Goal: Task Accomplishment & Management: Manage account settings

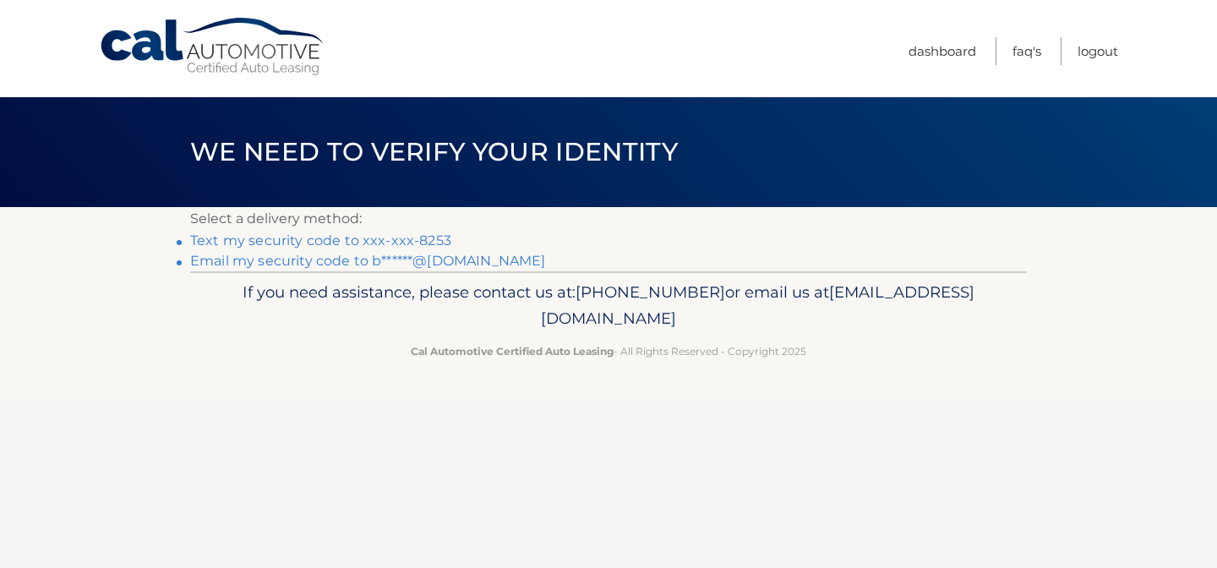
click at [437, 242] on link "Text my security code to xxx-xxx-8253" at bounding box center [320, 240] width 261 height 16
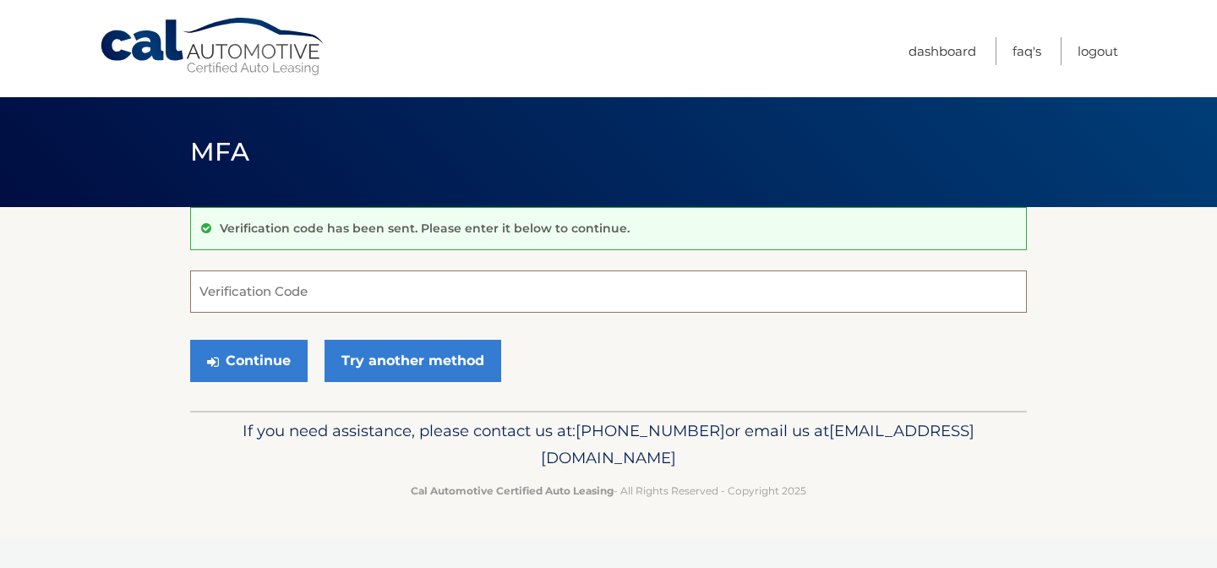
click at [356, 289] on input "Verification Code" at bounding box center [608, 291] width 837 height 42
type input "765423"
click at [232, 358] on button "Continue" at bounding box center [248, 361] width 117 height 42
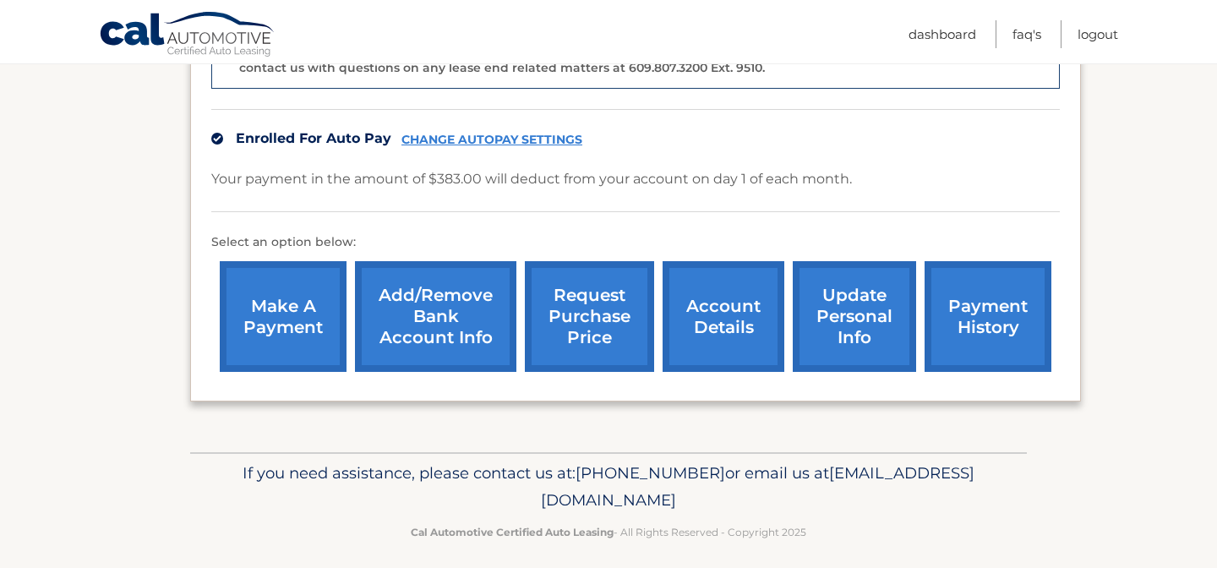
scroll to position [486, 0]
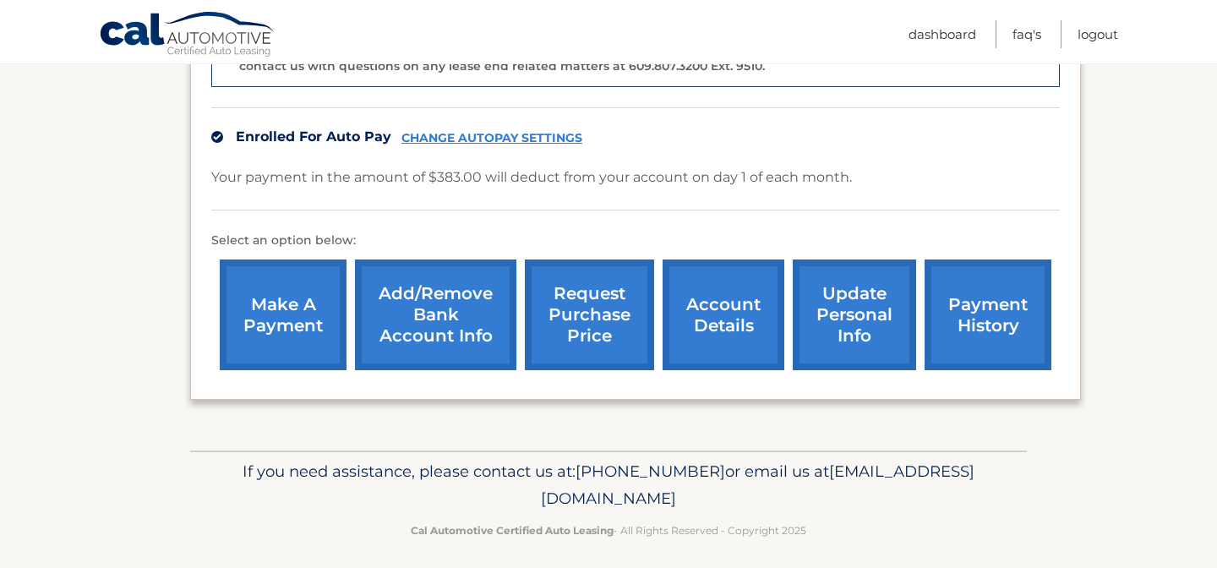
click at [722, 328] on link "account details" at bounding box center [724, 314] width 122 height 111
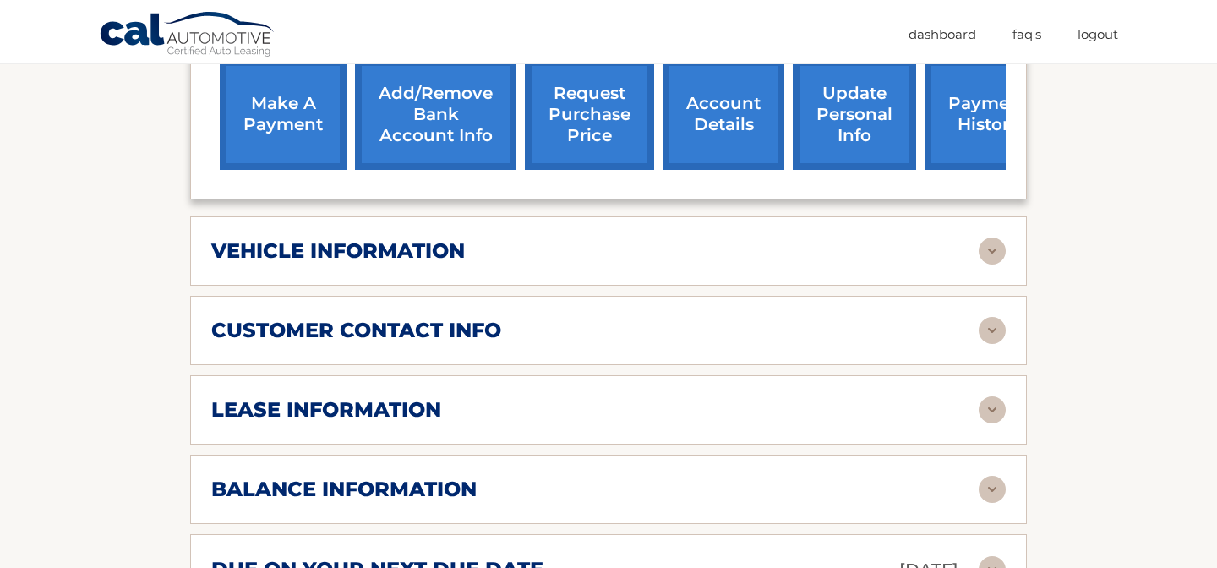
scroll to position [610, 0]
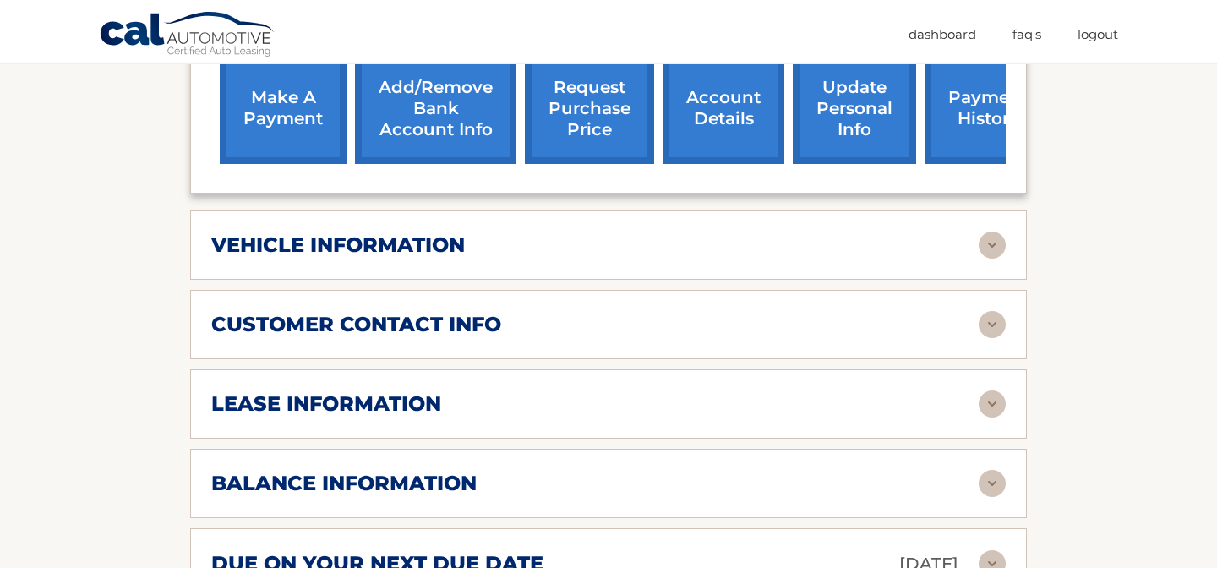
click at [995, 397] on img at bounding box center [992, 404] width 27 height 27
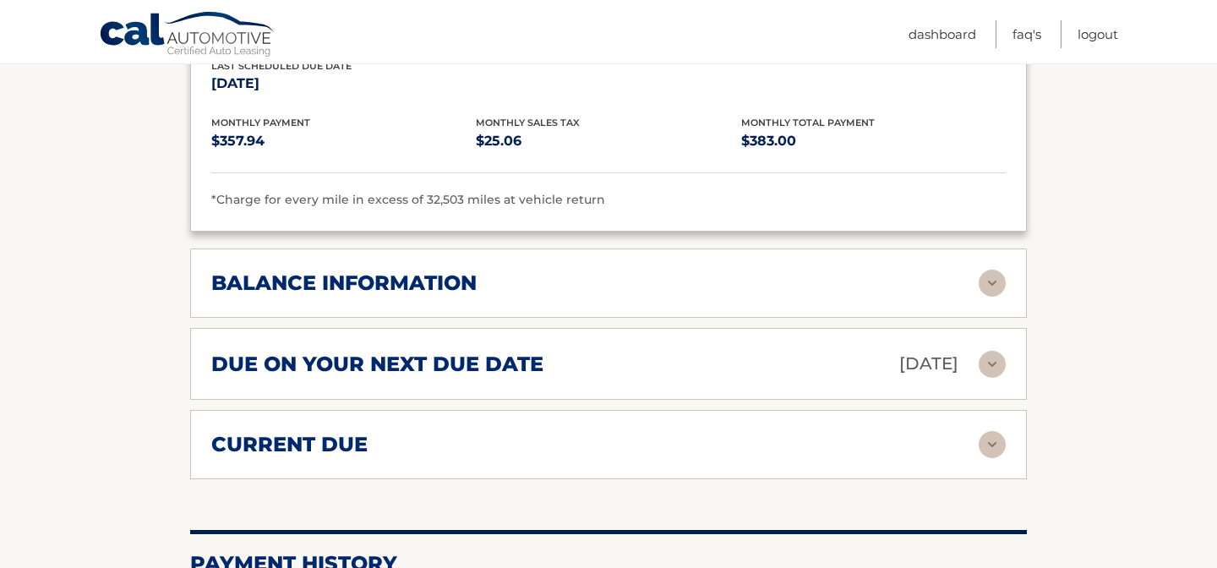
scroll to position [1130, 0]
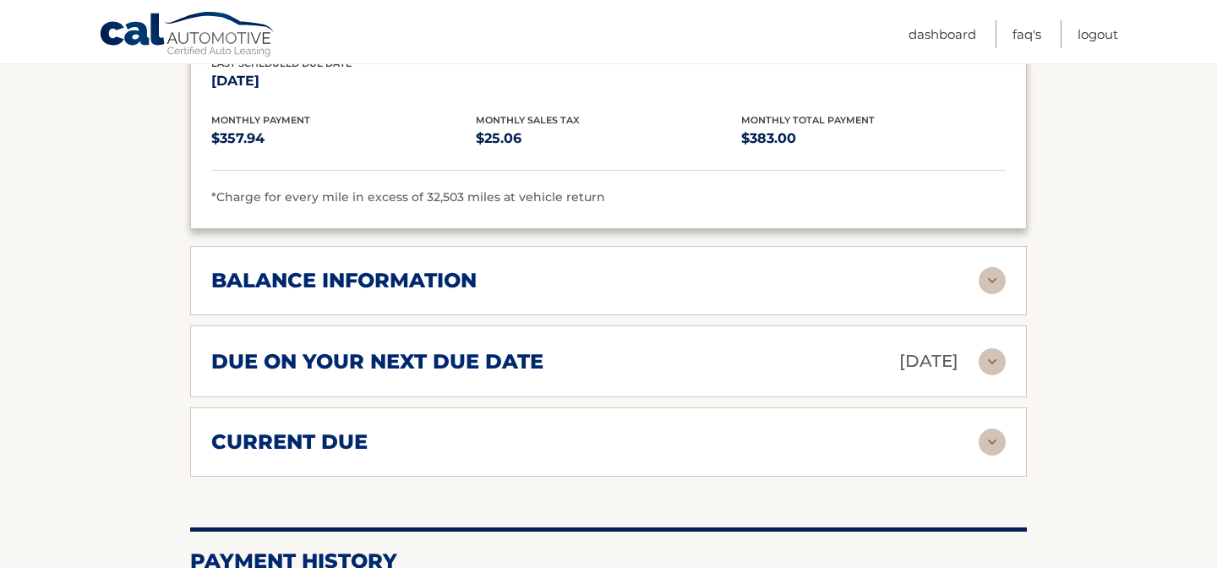
click at [991, 277] on img at bounding box center [992, 280] width 27 height 27
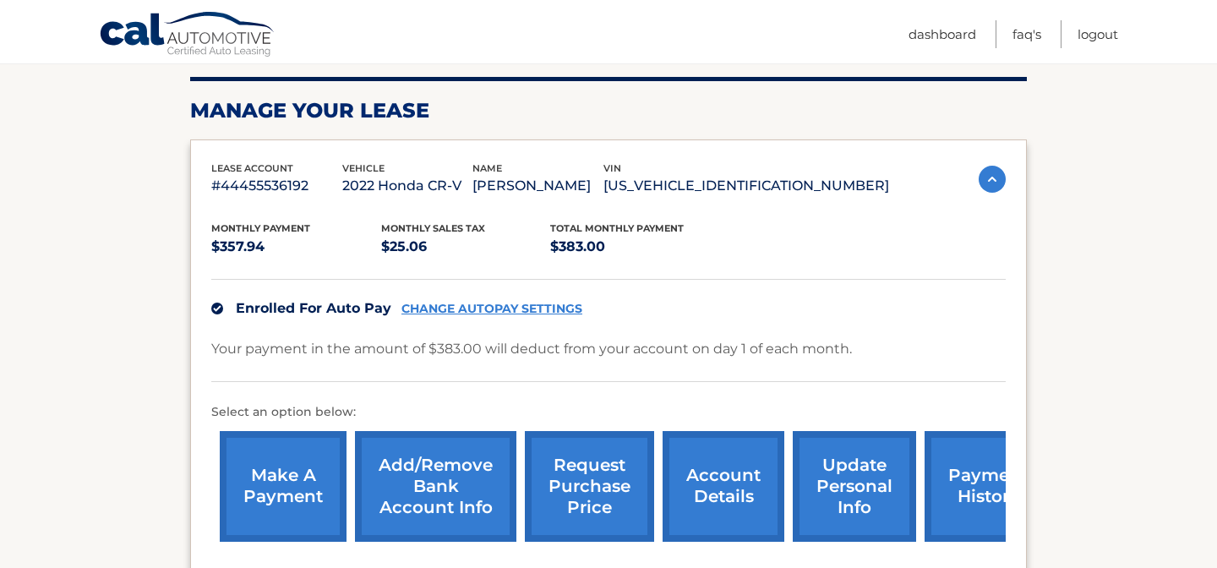
scroll to position [0, 0]
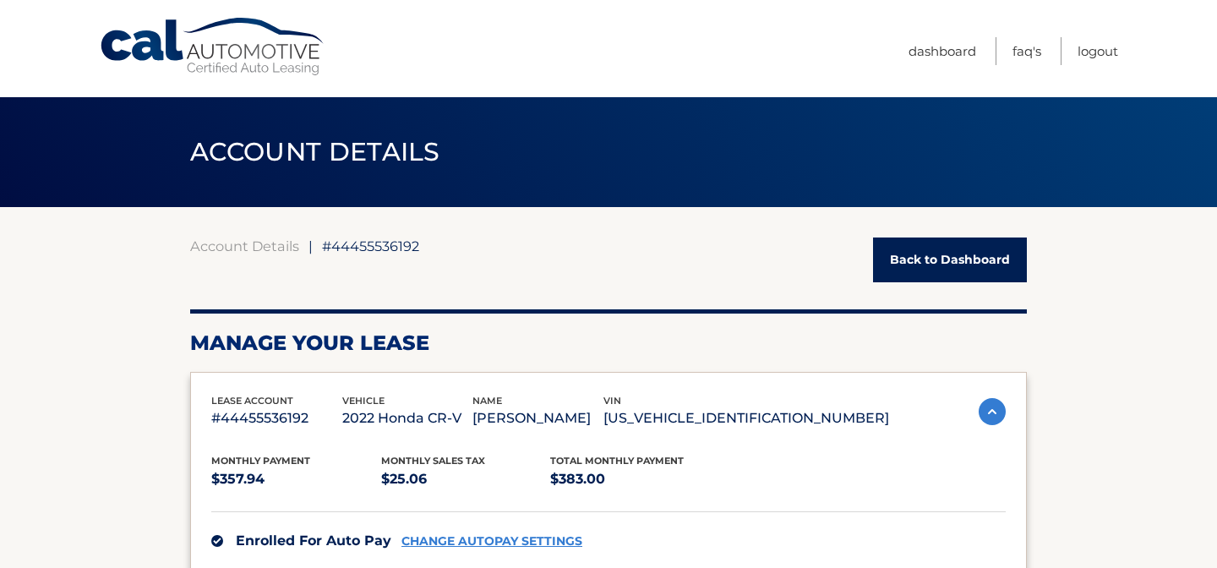
click at [931, 254] on link "Back to Dashboard" at bounding box center [950, 260] width 154 height 45
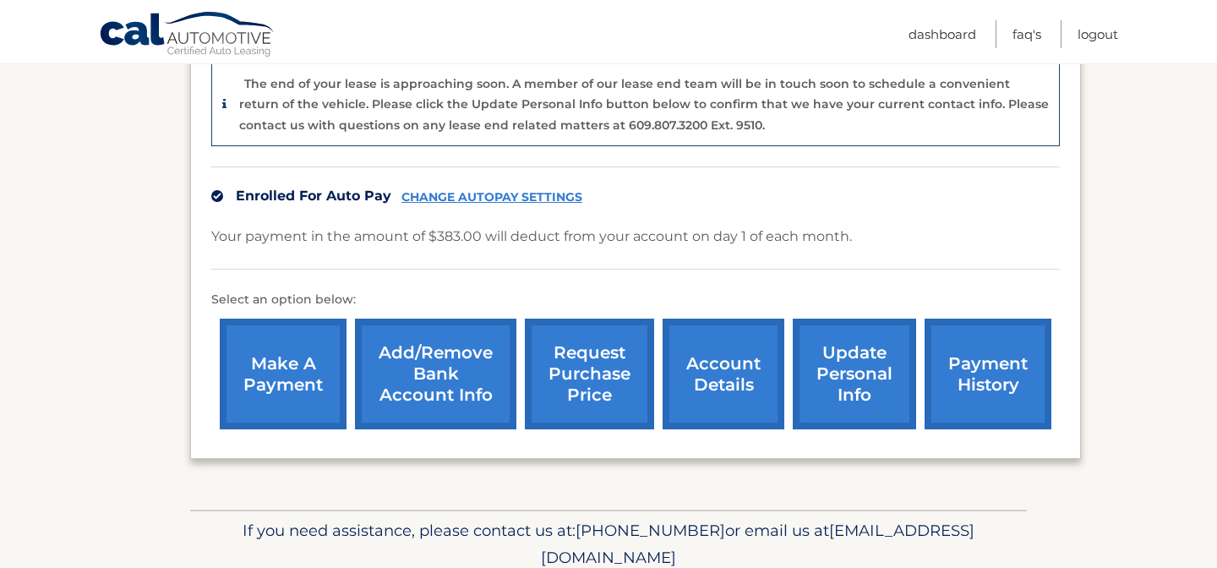
scroll to position [428, 0]
drag, startPoint x: 569, startPoint y: 123, endPoint x: 648, endPoint y: 124, distance: 79.5
click at [648, 124] on p "The end of your lease is approaching soon. A member of our lease end team will …" at bounding box center [644, 103] width 810 height 57
click at [122, 227] on section "my vehicles Add a new lease lease account #44455536192 vehicle 2022 Honda CR-V …" at bounding box center [608, 143] width 1217 height 729
